Goal: Communication & Community: Answer question/provide support

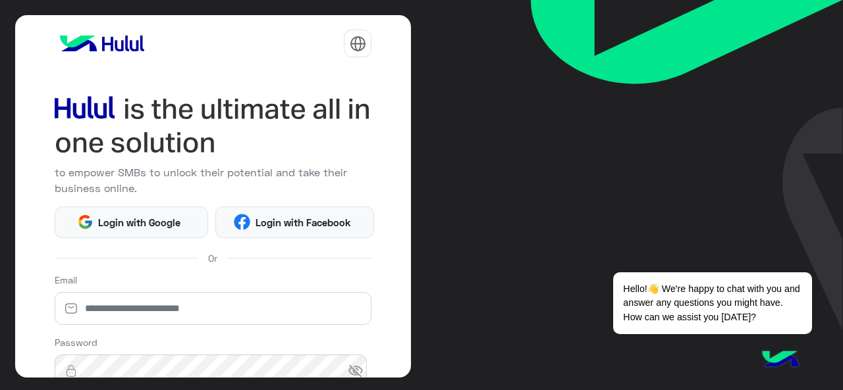
scroll to position [174, 0]
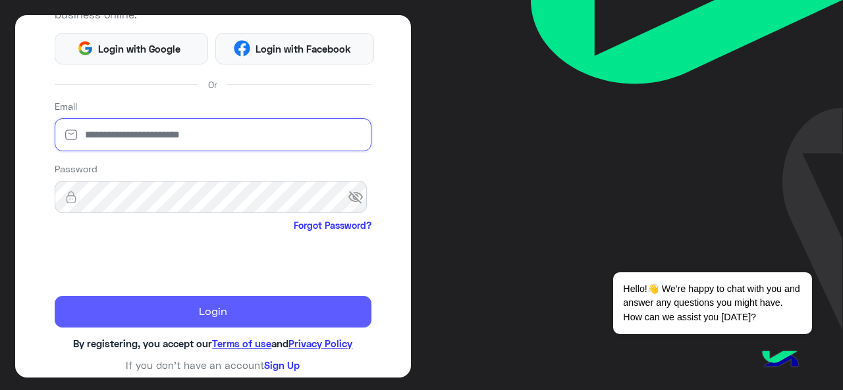
type input "**********"
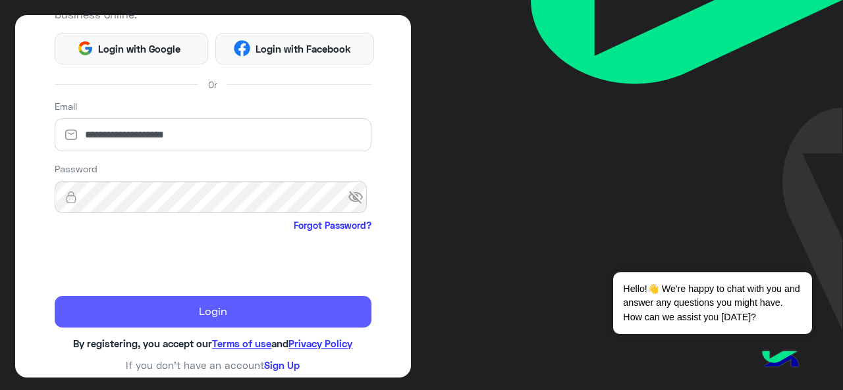
click at [179, 317] on button "Login" at bounding box center [213, 312] width 317 height 32
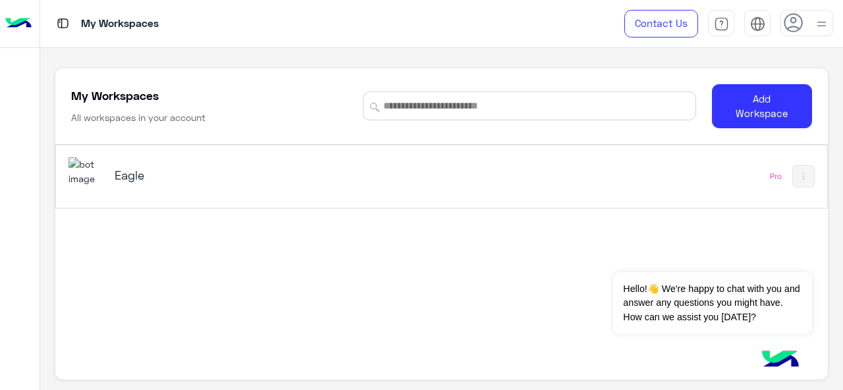
click at [94, 169] on img at bounding box center [86, 171] width 36 height 28
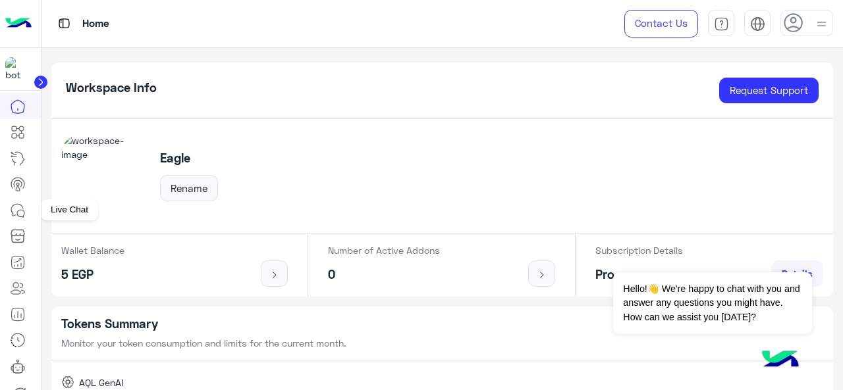
click at [18, 206] on icon at bounding box center [18, 211] width 16 height 16
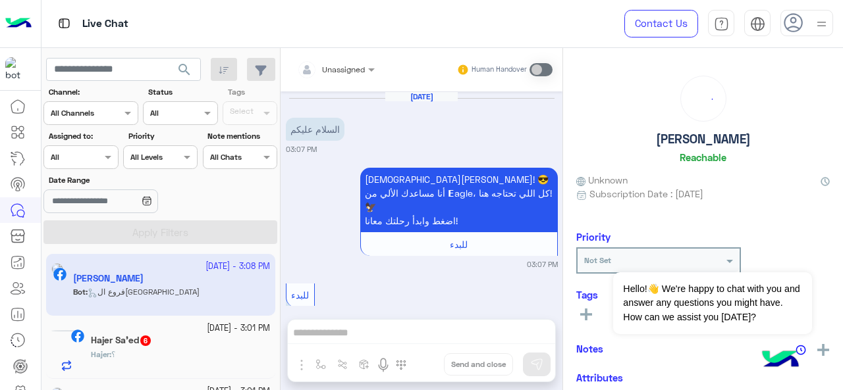
scroll to position [835, 0]
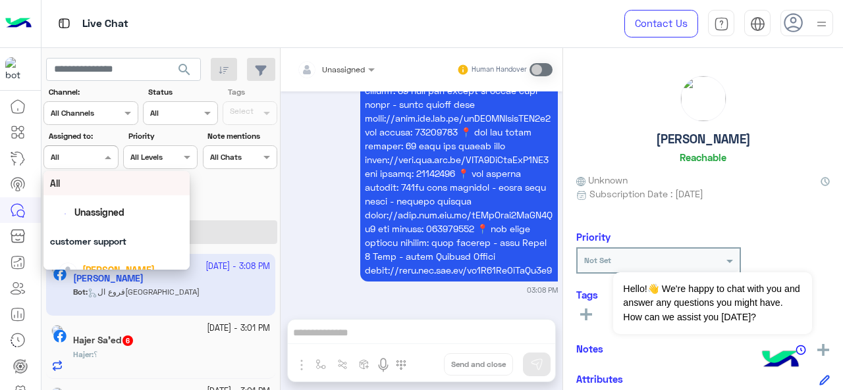
click at [82, 157] on div at bounding box center [80, 155] width 73 height 13
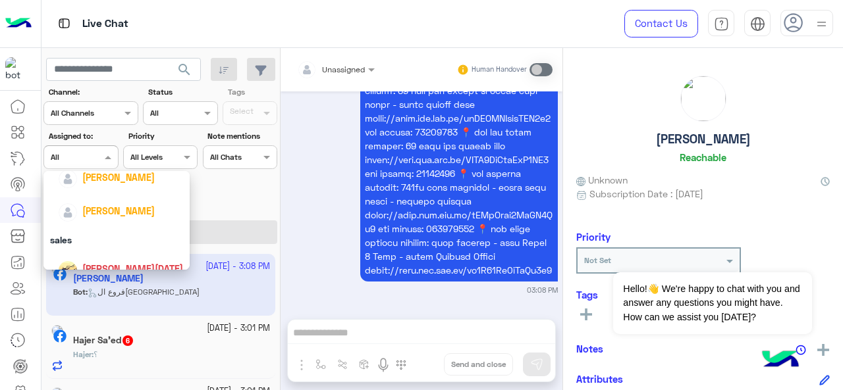
scroll to position [113, 0]
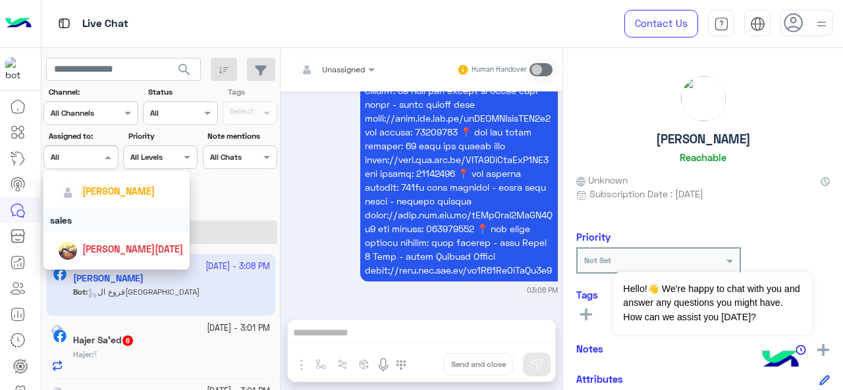
click at [121, 225] on div "sales" at bounding box center [116, 220] width 147 height 24
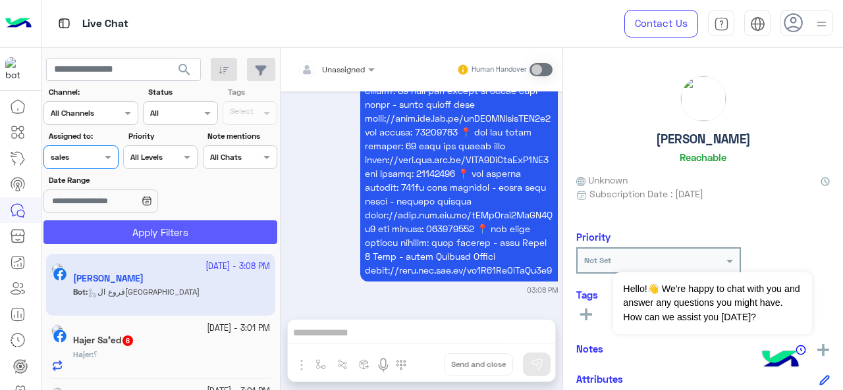
click at [136, 236] on button "Apply Filters" at bounding box center [160, 233] width 234 height 24
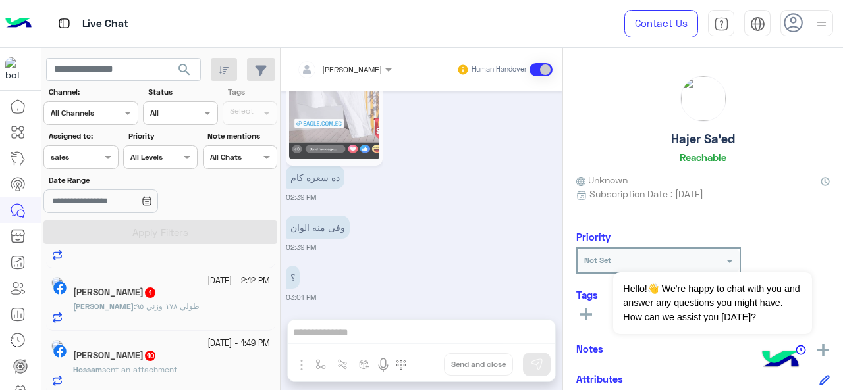
scroll to position [242, 0]
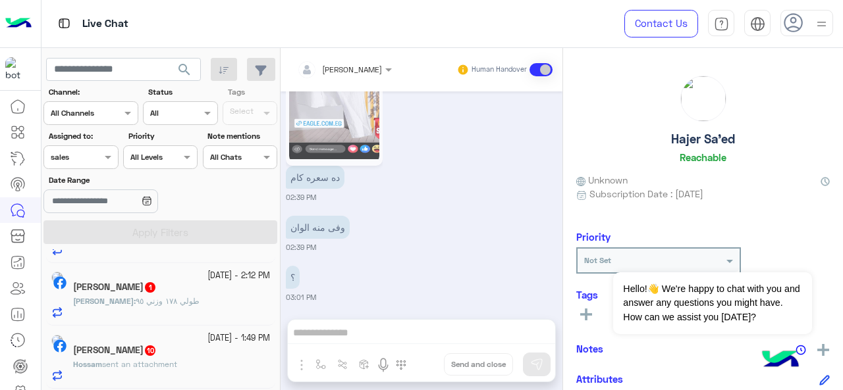
click at [280, 302] on div "[DATE] عميلنا [PERSON_NAME] اهلا بيك في [GEOGRAPHIC_DATA]، برجاء الضغط على القا…" at bounding box center [421, 199] width 282 height 215
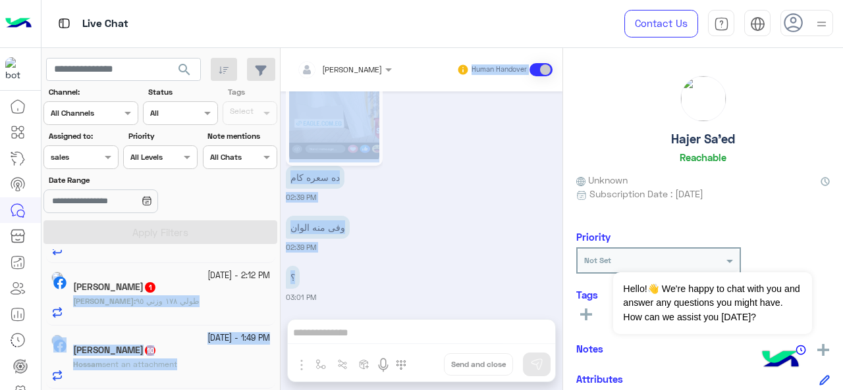
click at [277, 294] on mat-drawer-container "search Channel: Channel All Channels Status Channel All Tags Select Assigned to…" at bounding box center [442, 222] width 802 height 348
click at [442, 270] on div "؟ 03:01 PM" at bounding box center [422, 283] width 272 height 40
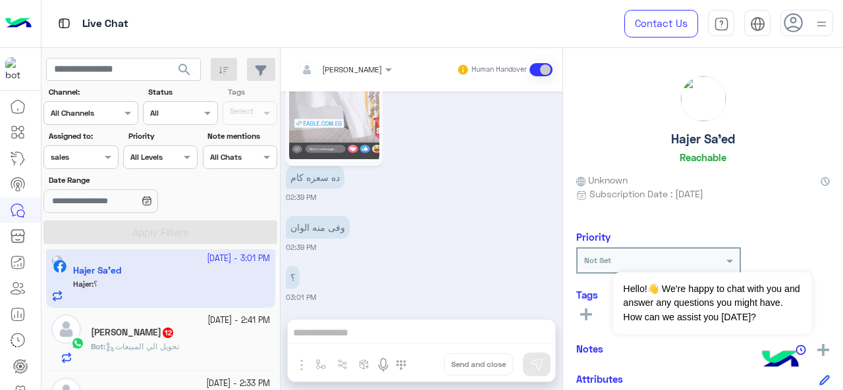
scroll to position [0, 0]
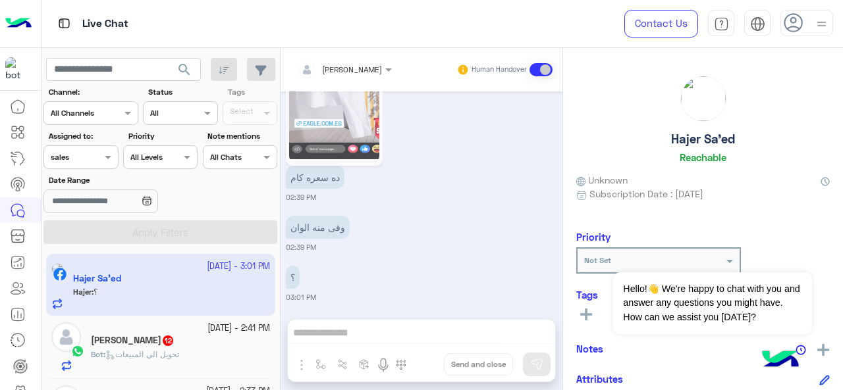
click at [284, 257] on div "[DATE] عميلنا [PERSON_NAME] اهلا بيك في [GEOGRAPHIC_DATA]، برجاء الضغط على القا…" at bounding box center [421, 199] width 282 height 215
click at [106, 157] on span at bounding box center [109, 157] width 16 height 14
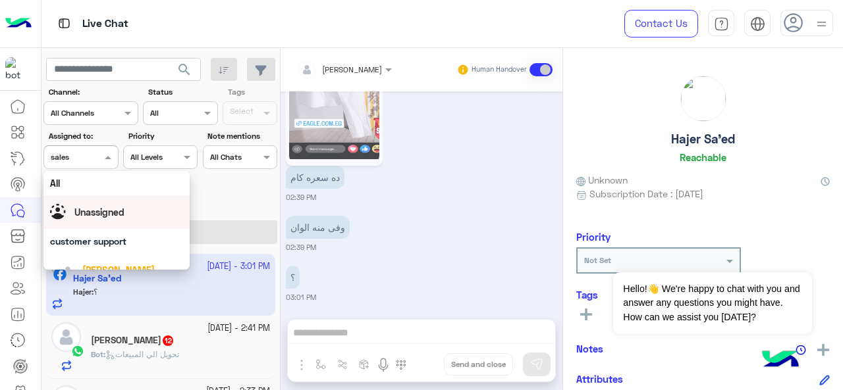
click at [140, 214] on div "Unassigned" at bounding box center [117, 212] width 134 height 23
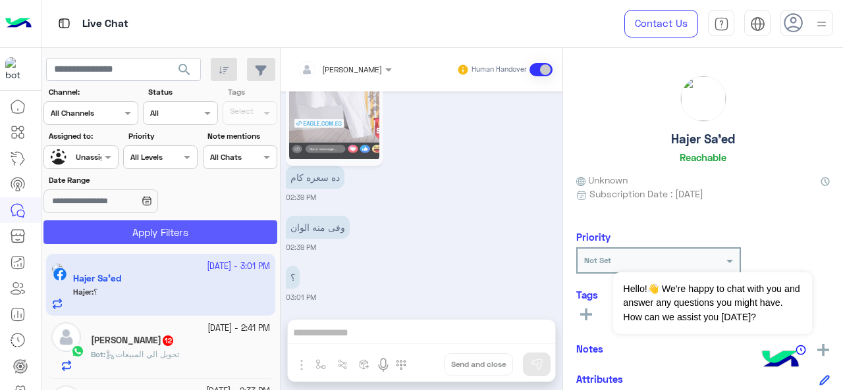
click at [157, 228] on button "Apply Filters" at bounding box center [160, 233] width 234 height 24
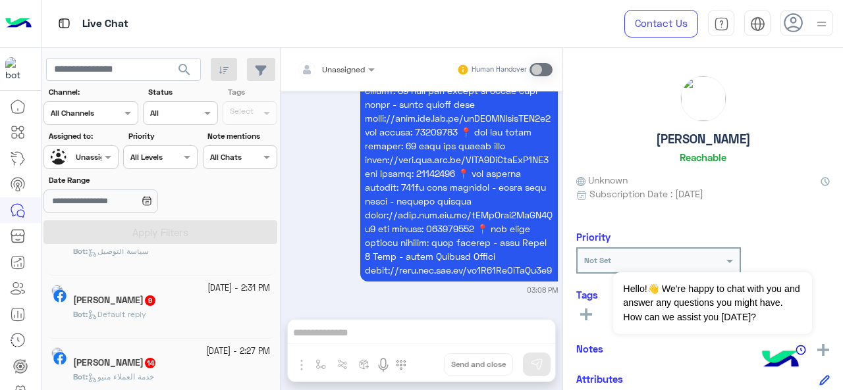
scroll to position [303, 0]
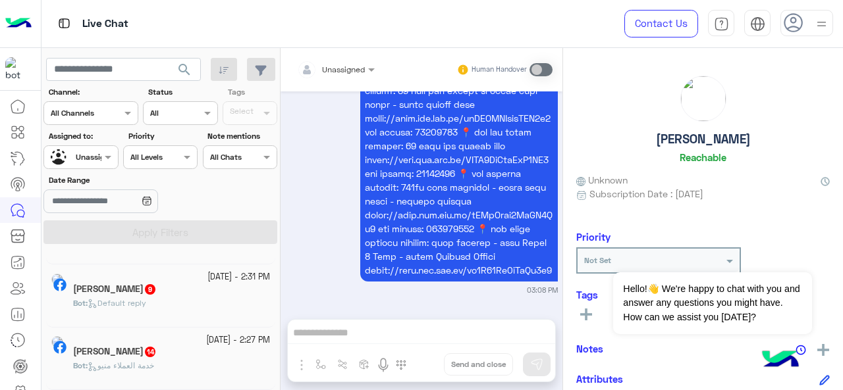
click at [223, 300] on div "Bot : Default reply" at bounding box center [171, 309] width 197 height 23
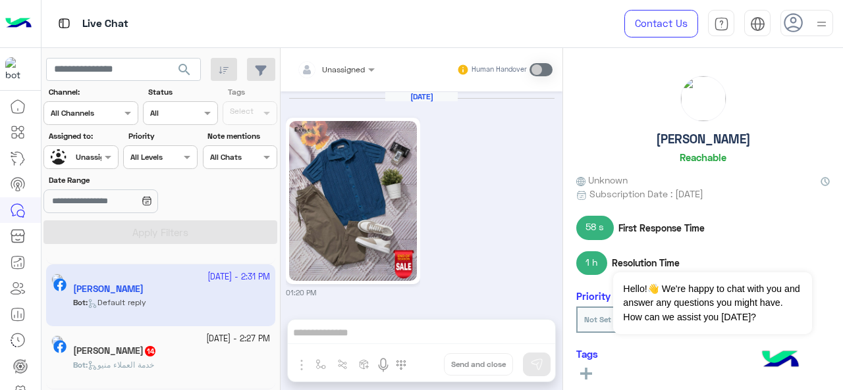
scroll to position [938, 0]
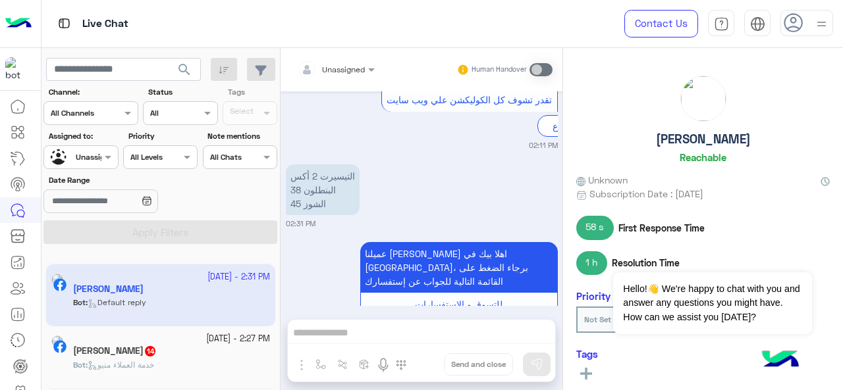
click at [346, 69] on div at bounding box center [335, 67] width 91 height 13
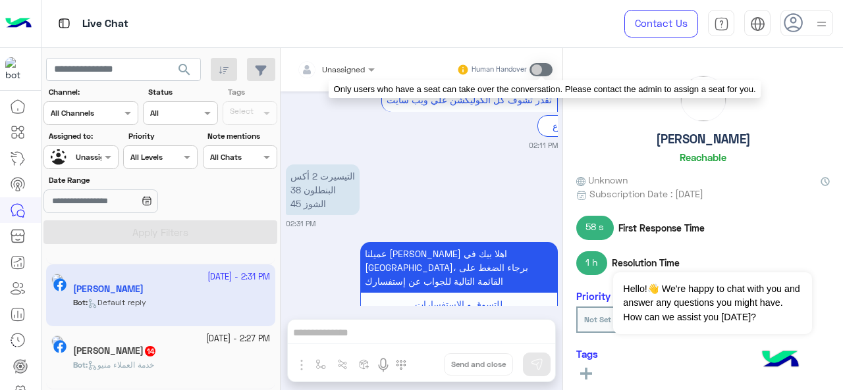
click at [535, 67] on span at bounding box center [540, 69] width 23 height 13
click at [537, 69] on span at bounding box center [540, 69] width 23 height 13
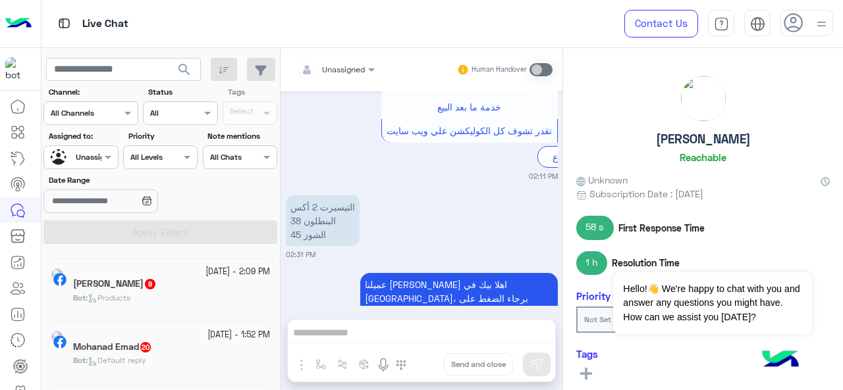
scroll to position [938, 0]
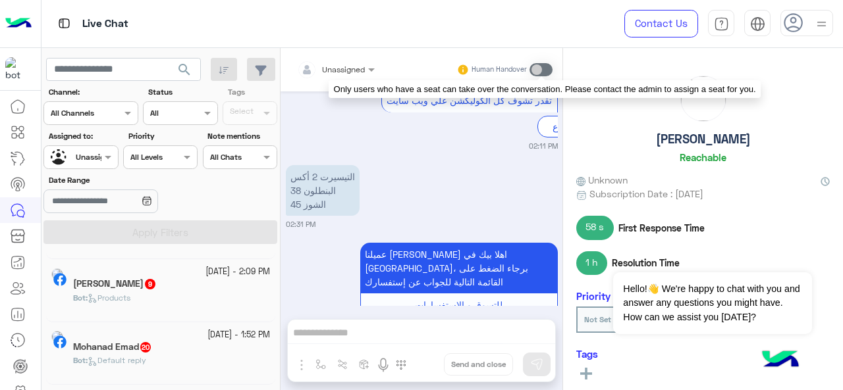
click at [546, 68] on span at bounding box center [540, 69] width 23 height 13
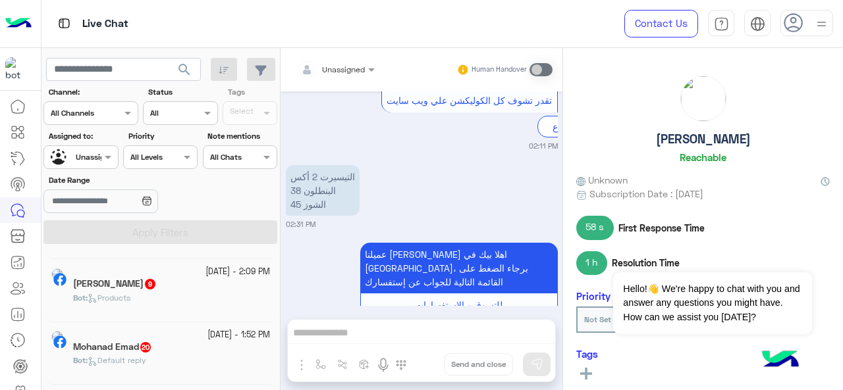
click at [345, 72] on div at bounding box center [335, 67] width 91 height 13
click at [17, 111] on icon at bounding box center [18, 107] width 16 height 16
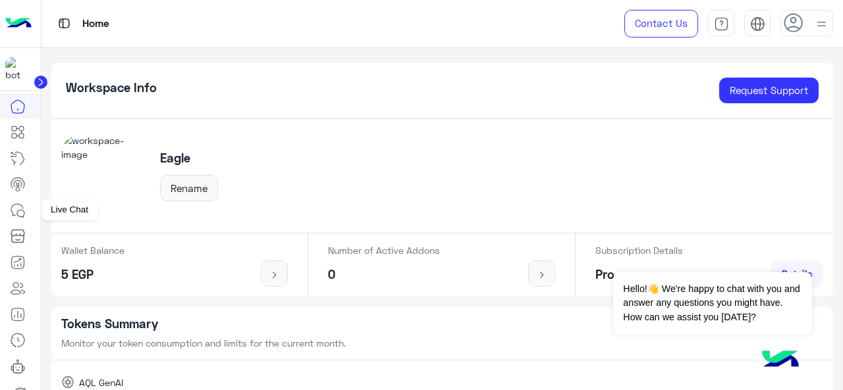
click at [18, 217] on icon at bounding box center [18, 211] width 16 height 16
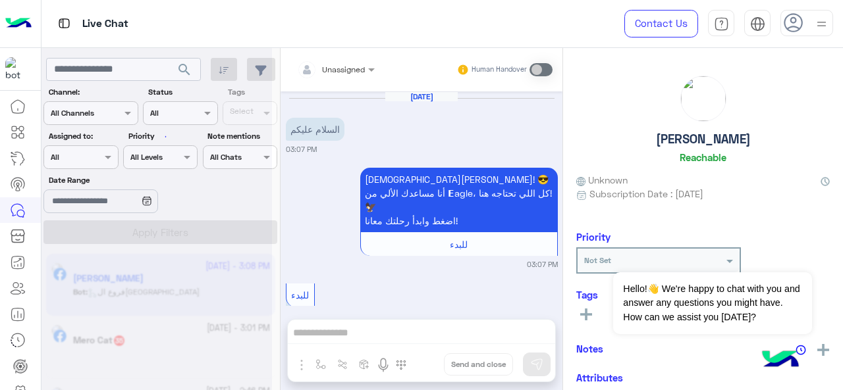
scroll to position [835, 0]
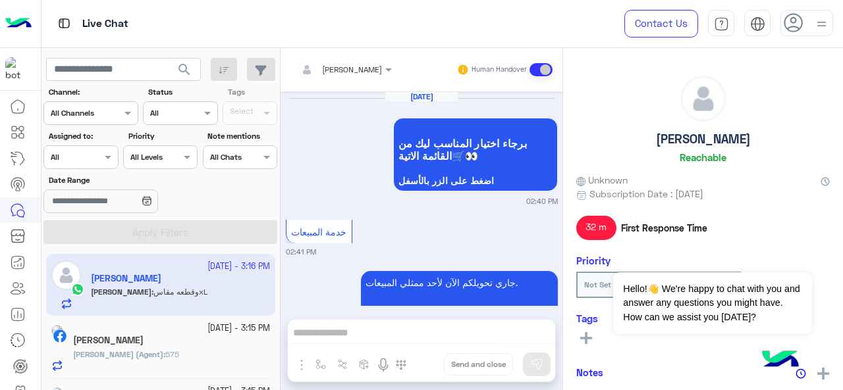
scroll to position [398, 0]
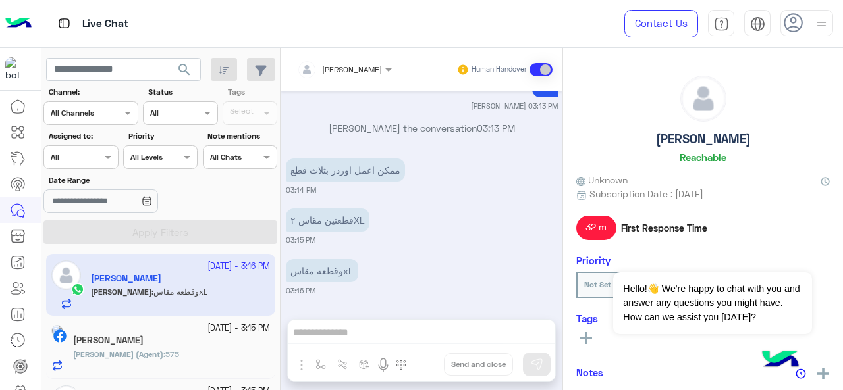
click at [92, 155] on div at bounding box center [80, 155] width 73 height 13
click at [152, 201] on icon at bounding box center [147, 201] width 11 height 11
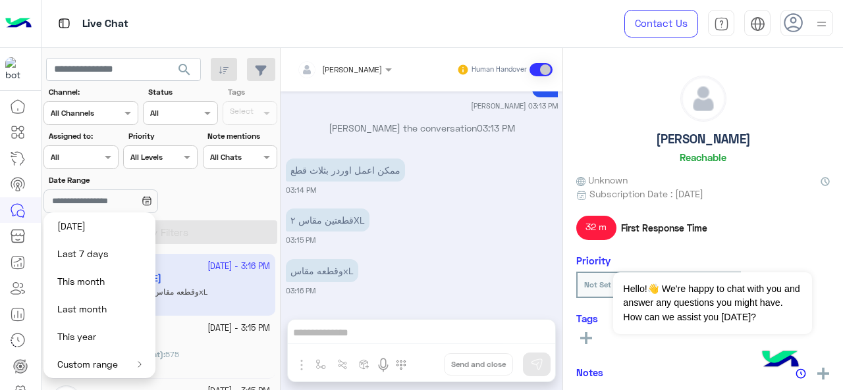
click at [82, 152] on div at bounding box center [80, 155] width 73 height 13
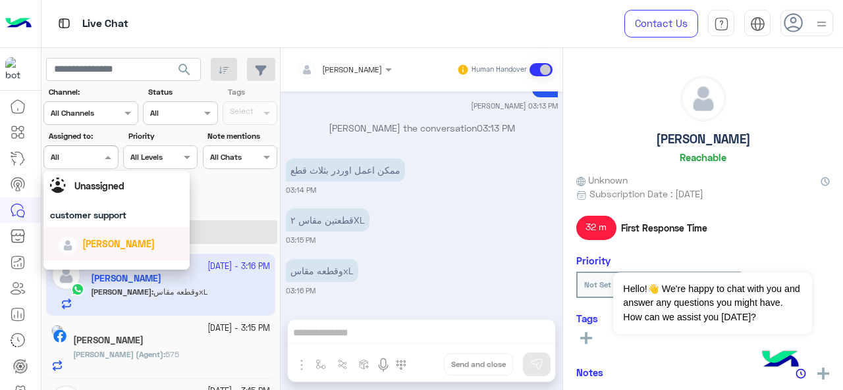
scroll to position [14, 0]
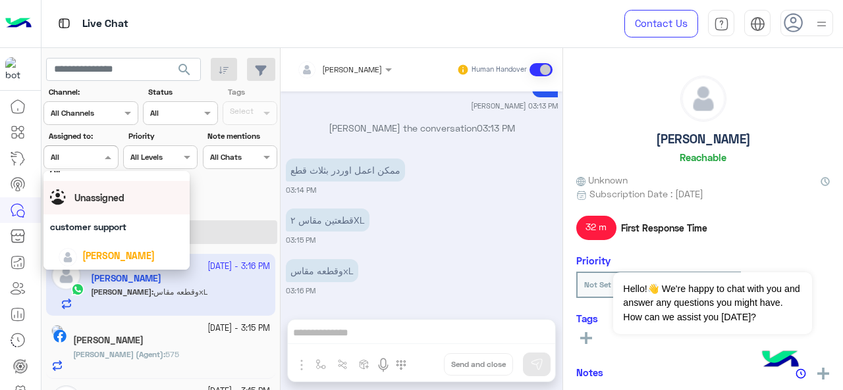
click at [112, 199] on span "Unassigned" at bounding box center [99, 197] width 50 height 11
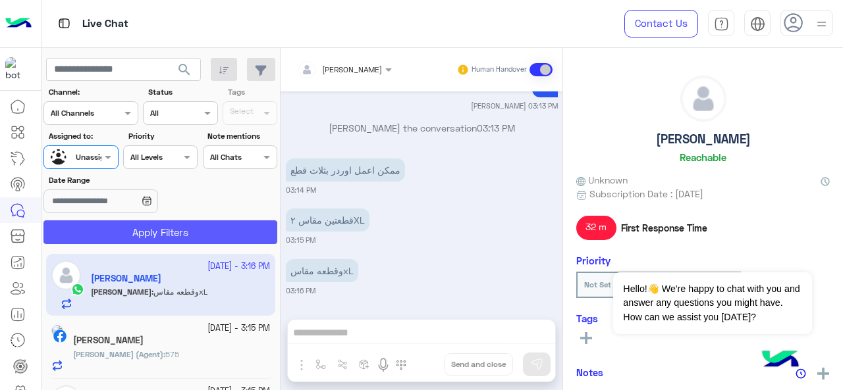
click at [172, 235] on button "Apply Filters" at bounding box center [160, 233] width 234 height 24
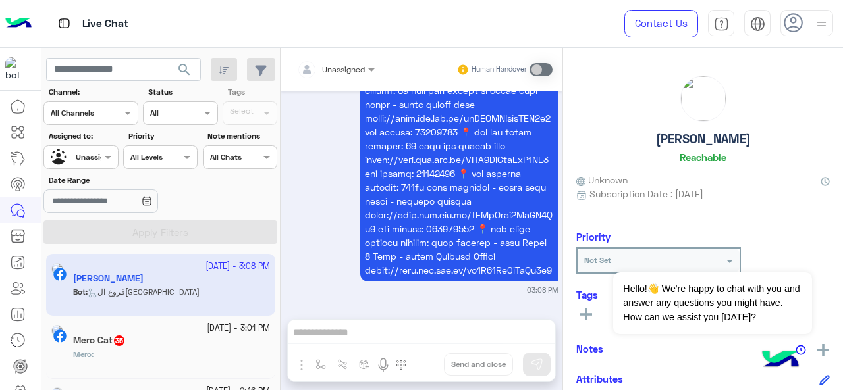
scroll to position [49, 0]
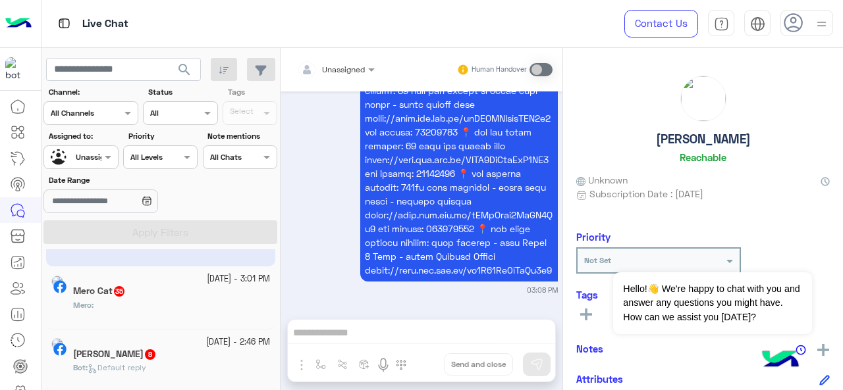
click at [142, 308] on div "Mero :" at bounding box center [171, 311] width 197 height 23
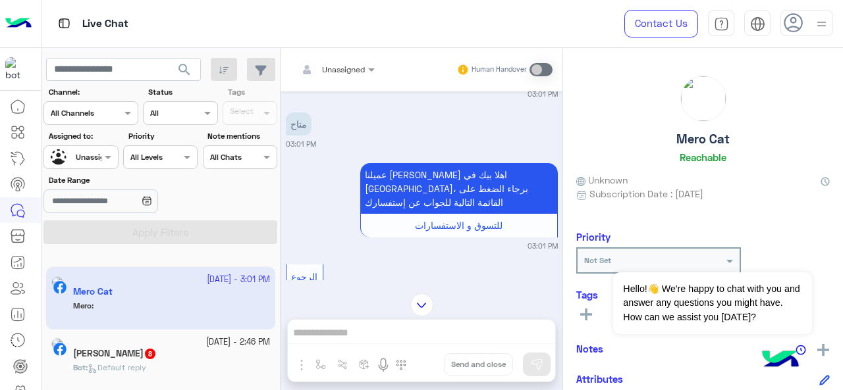
scroll to position [521, 0]
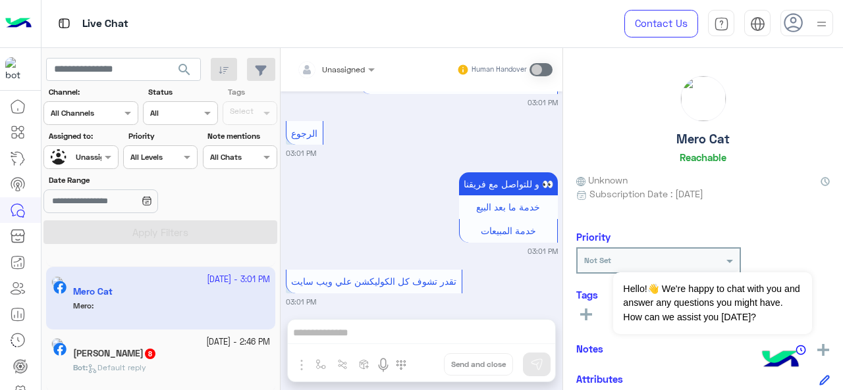
click at [564, 292] on div "Mero Cat Reachable Unknown Subscription Date : [DATE] Priority Not Set Tags See…" at bounding box center [703, 217] width 280 height 338
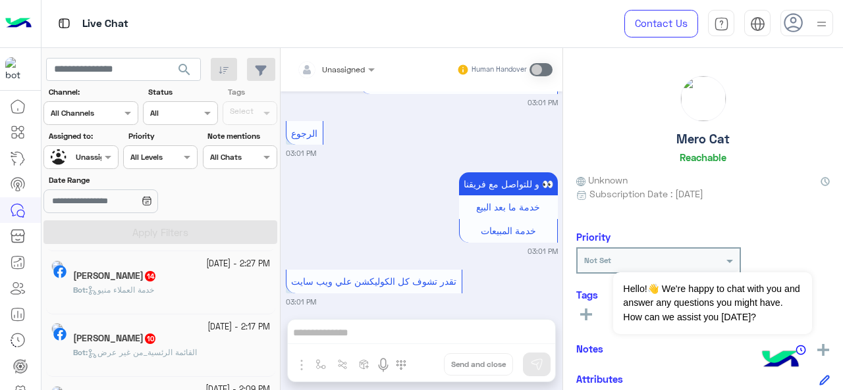
click at [90, 117] on input "text" at bounding box center [75, 112] width 48 height 12
click at [88, 158] on div at bounding box center [80, 155] width 73 height 13
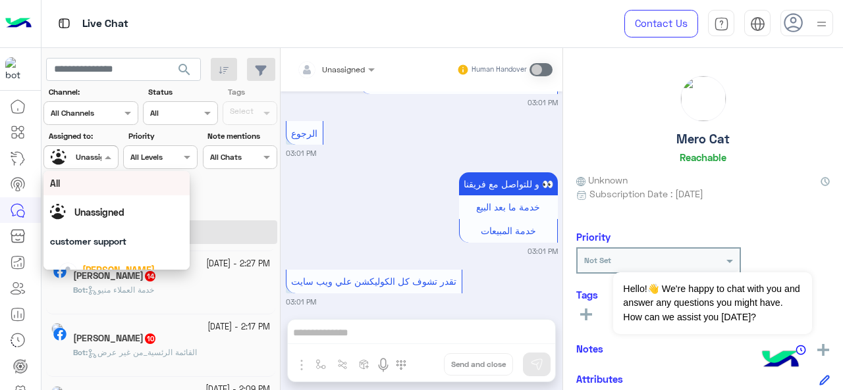
click at [84, 176] on div "All" at bounding box center [117, 183] width 134 height 14
click at [84, 176] on label "Date Range" at bounding box center [122, 180] width 147 height 12
click at [84, 190] on input "Date Range" at bounding box center [100, 202] width 114 height 24
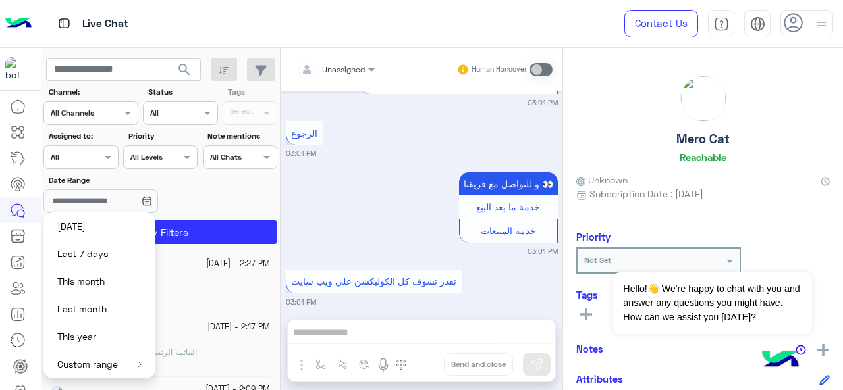
click at [240, 199] on div "Date Range" at bounding box center [160, 194] width 239 height 41
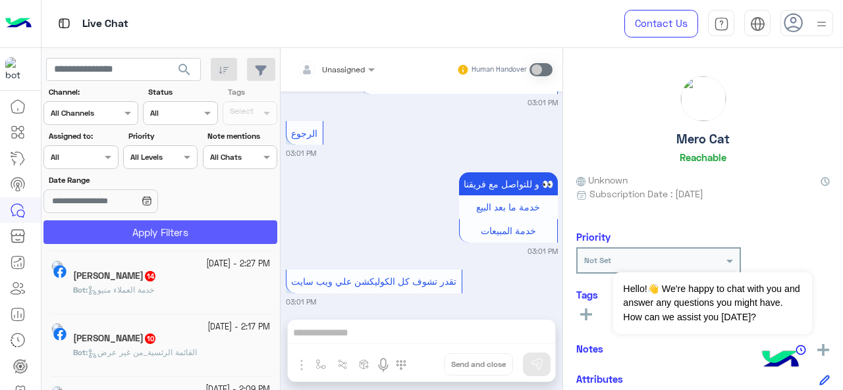
click at [191, 225] on button "Apply Filters" at bounding box center [160, 233] width 234 height 24
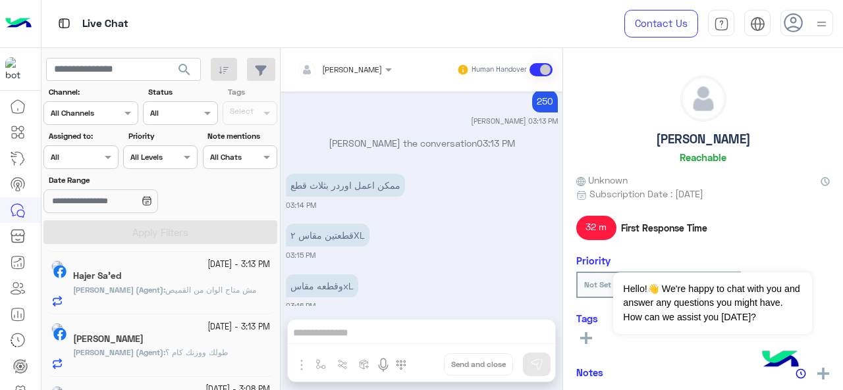
scroll to position [398, 0]
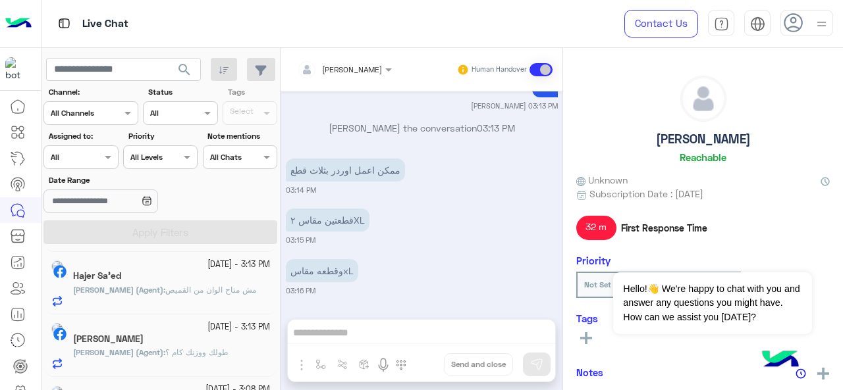
click at [565, 277] on div "[PERSON_NAME] Reachable Unknown Subscription Date : [DATE] 32 m First Response …" at bounding box center [703, 217] width 280 height 338
